Goal: Transaction & Acquisition: Obtain resource

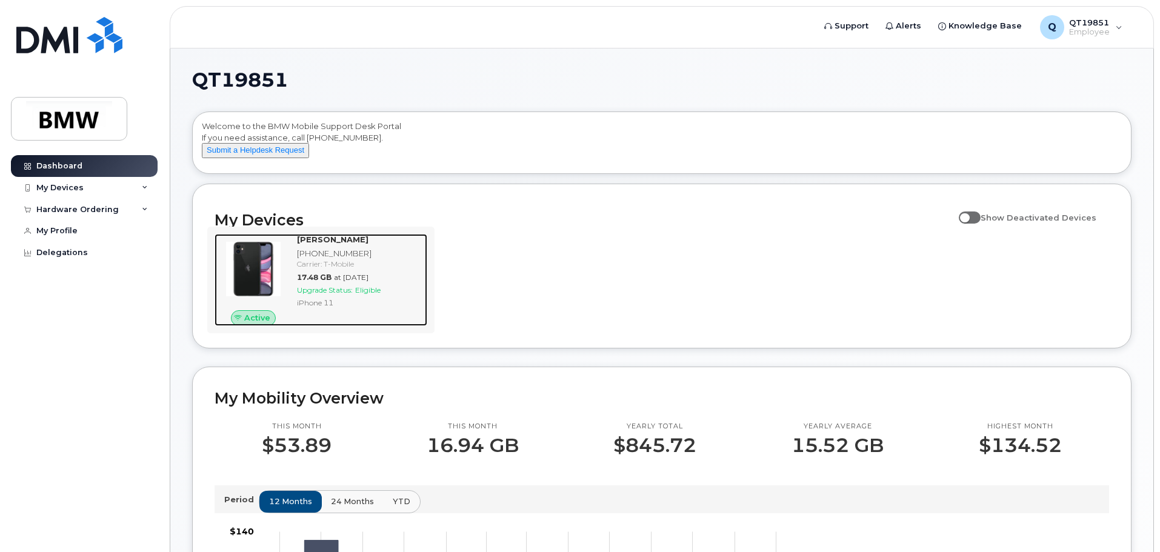
click at [340, 295] on span "Upgrade Status:" at bounding box center [325, 290] width 56 height 9
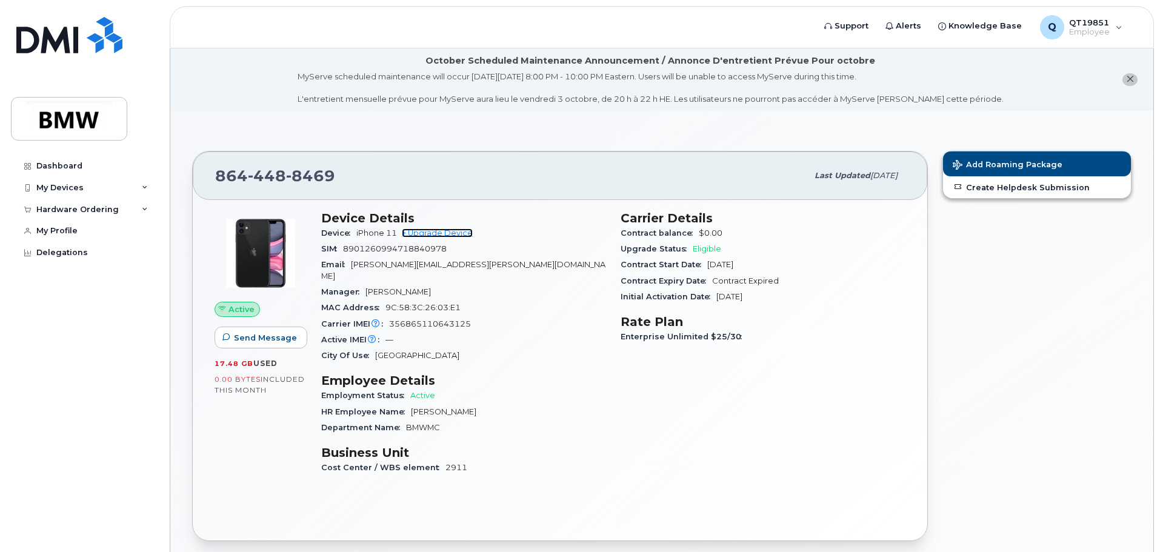
click at [465, 231] on link "+ Upgrade Device" at bounding box center [437, 233] width 71 height 9
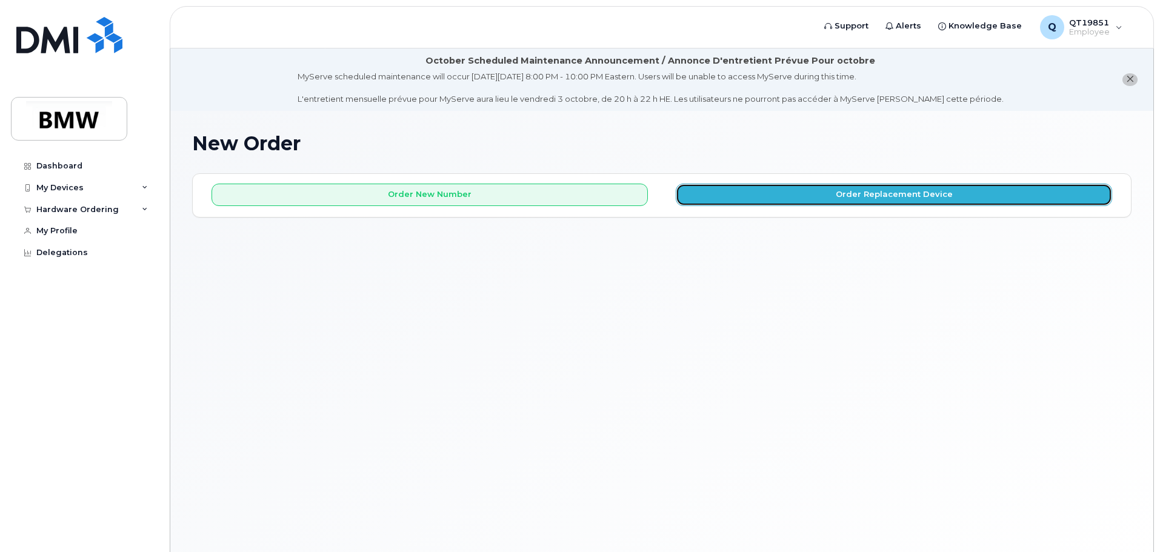
click at [877, 192] on button "Order Replacement Device" at bounding box center [894, 195] width 437 height 22
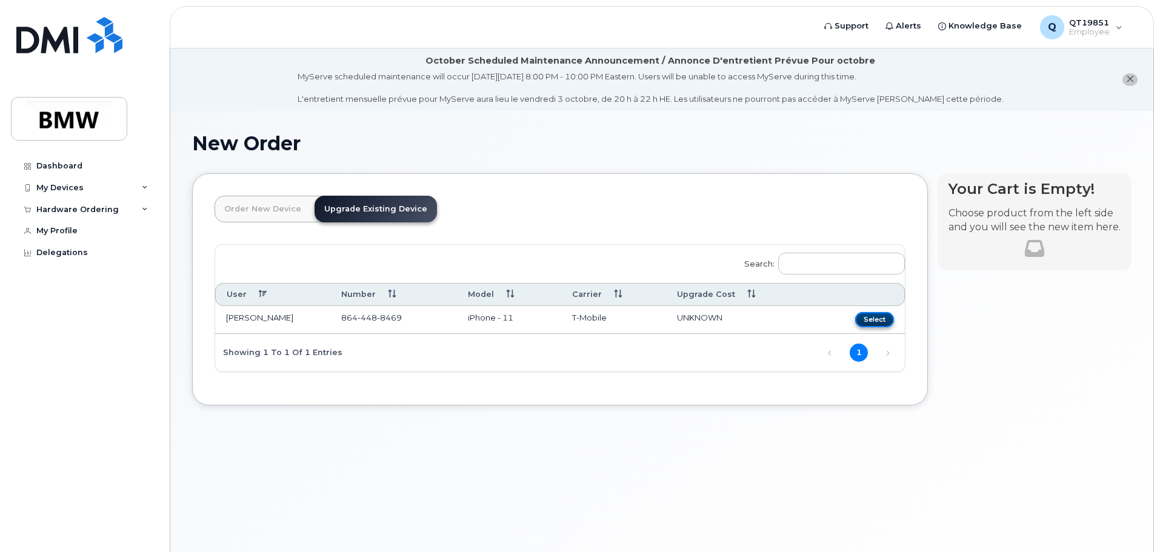
click at [874, 321] on button "Select" at bounding box center [874, 319] width 39 height 15
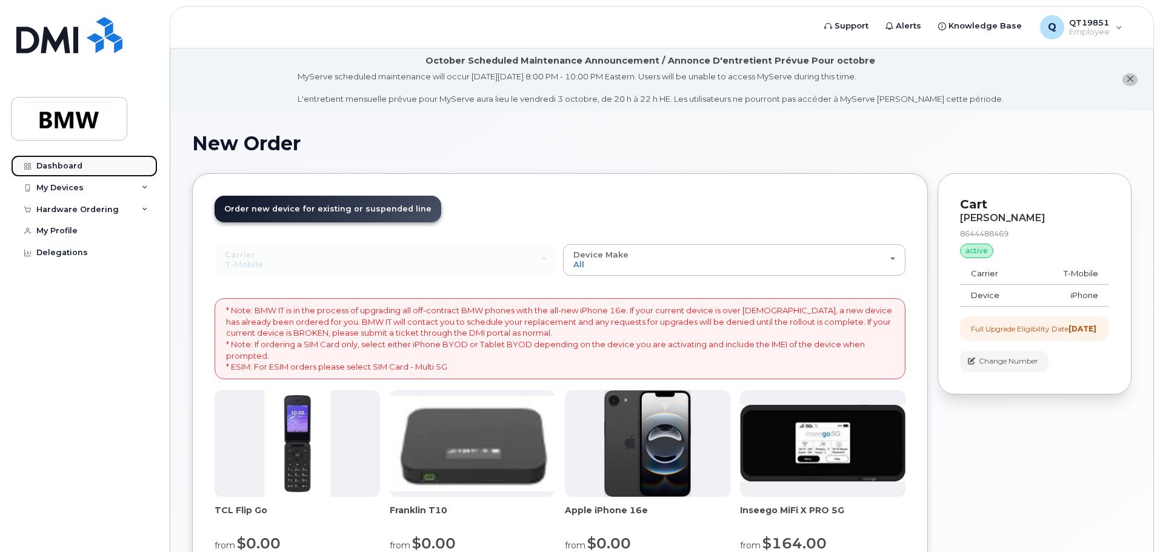
click at [73, 167] on div "Dashboard" at bounding box center [59, 166] width 46 height 10
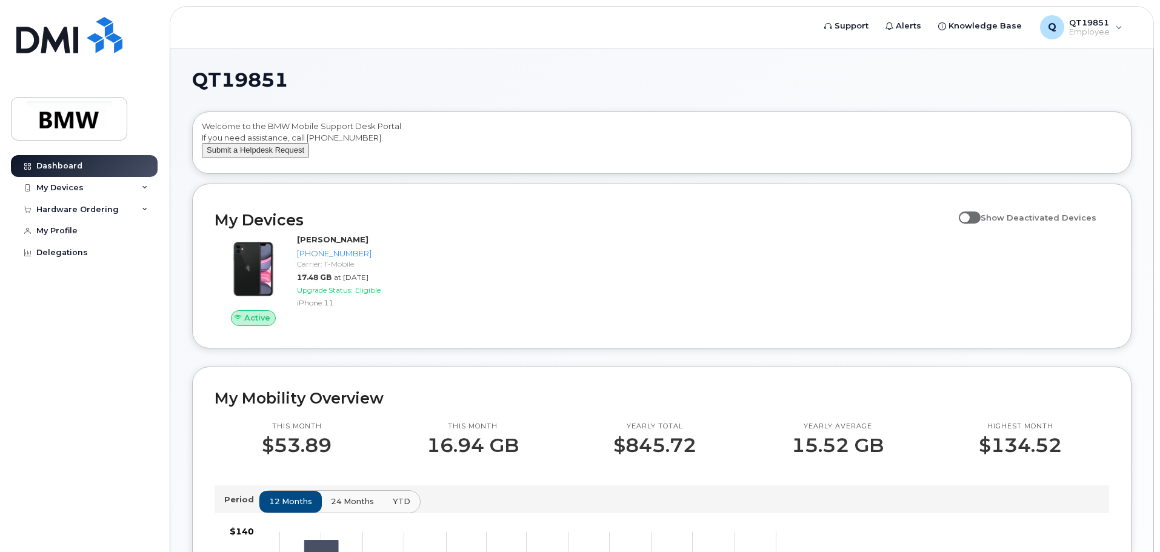
click at [274, 158] on button "Submit a Helpdesk Request" at bounding box center [255, 150] width 107 height 15
